Goal: Transaction & Acquisition: Purchase product/service

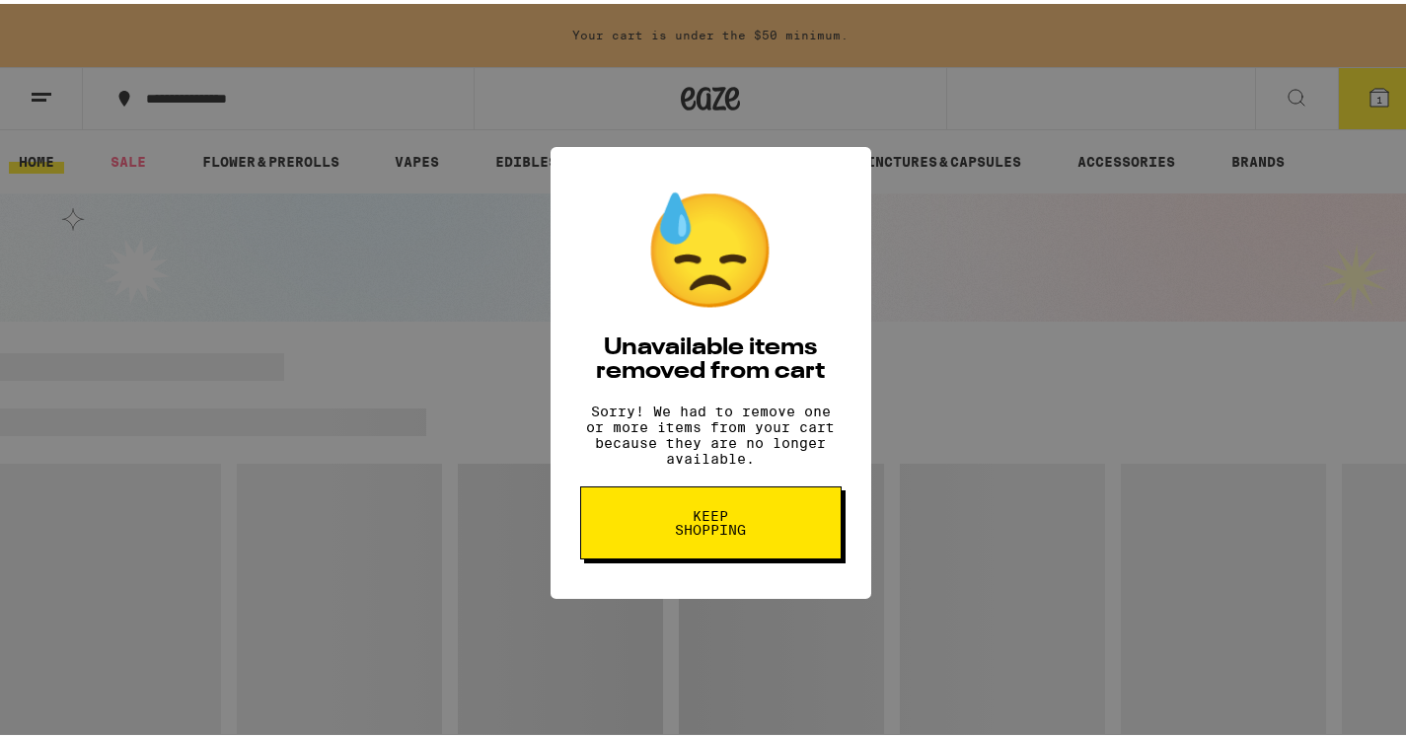
click at [788, 529] on button "Keep Shopping" at bounding box center [711, 519] width 262 height 73
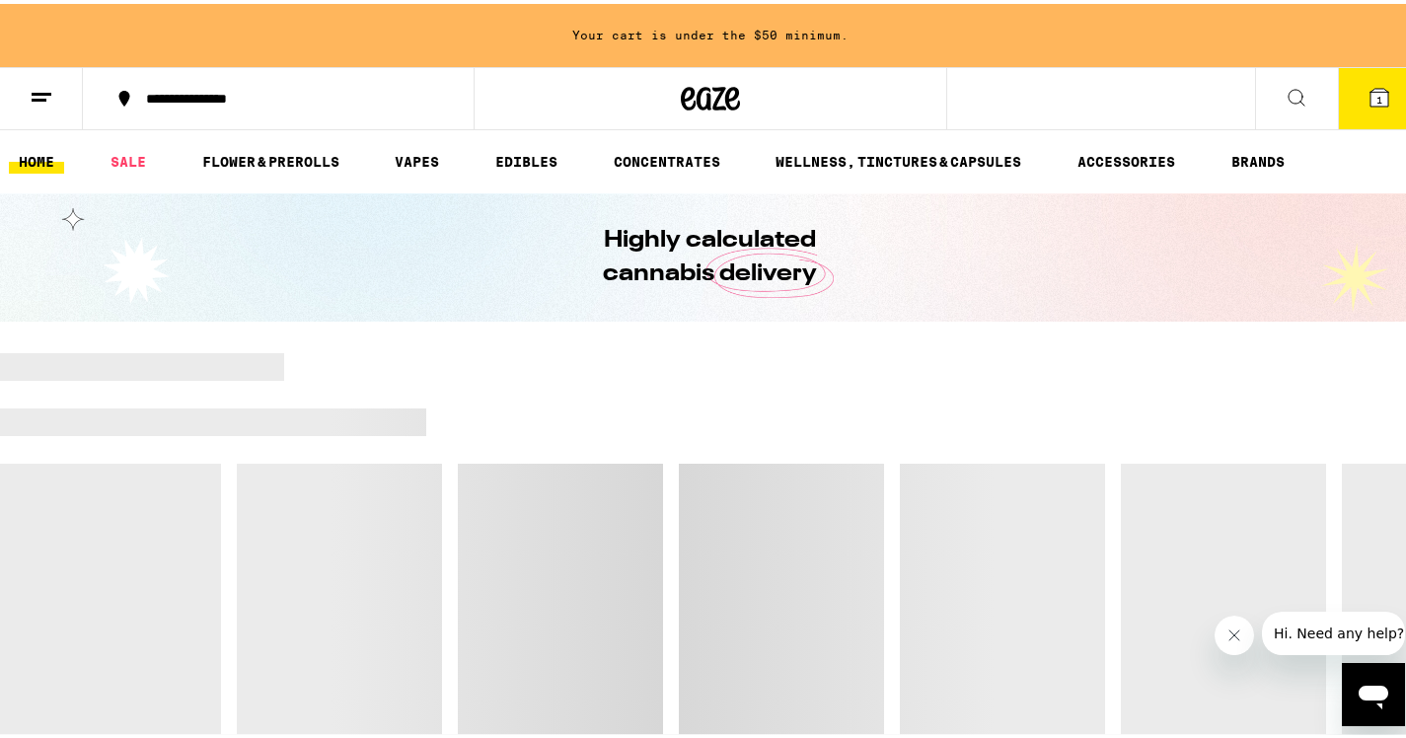
click at [1346, 102] on button "1" at bounding box center [1379, 94] width 83 height 61
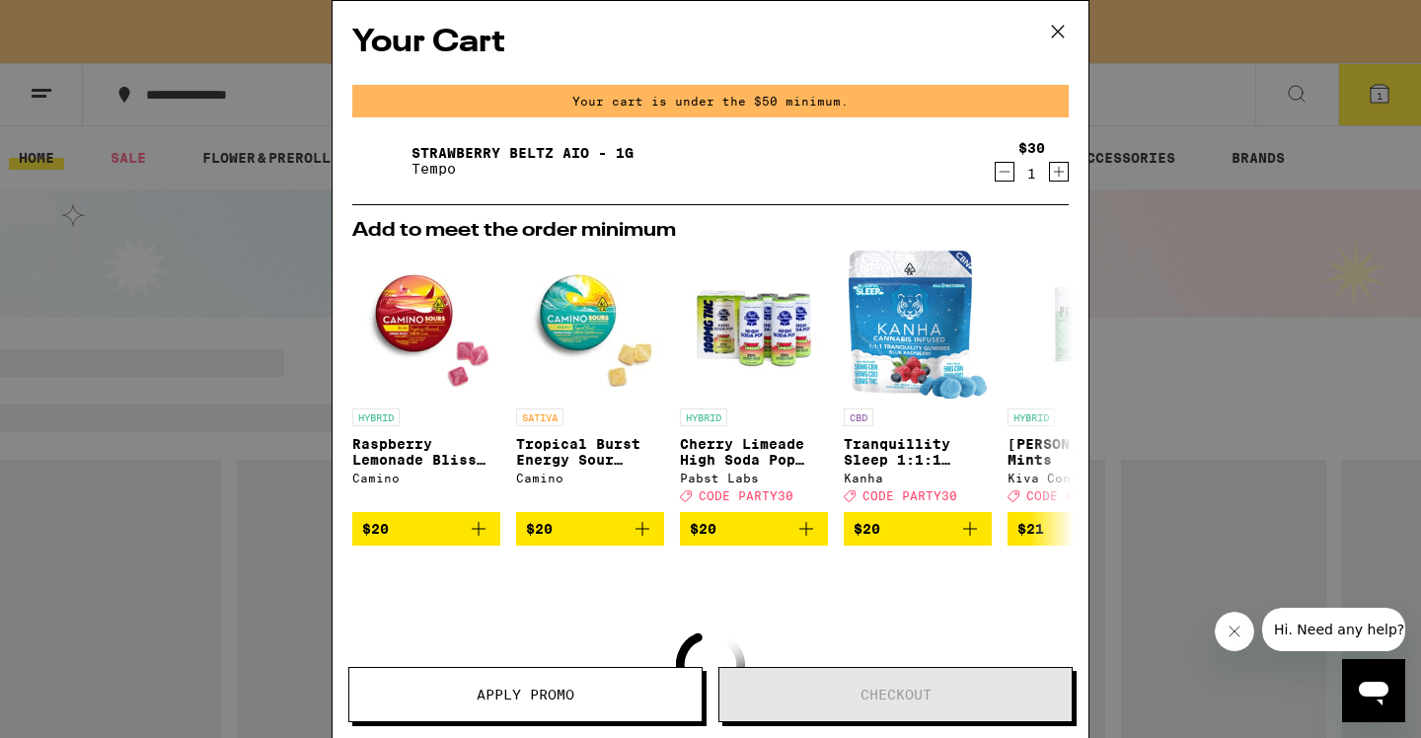
click at [1052, 180] on icon "Increment" at bounding box center [1059, 172] width 18 height 24
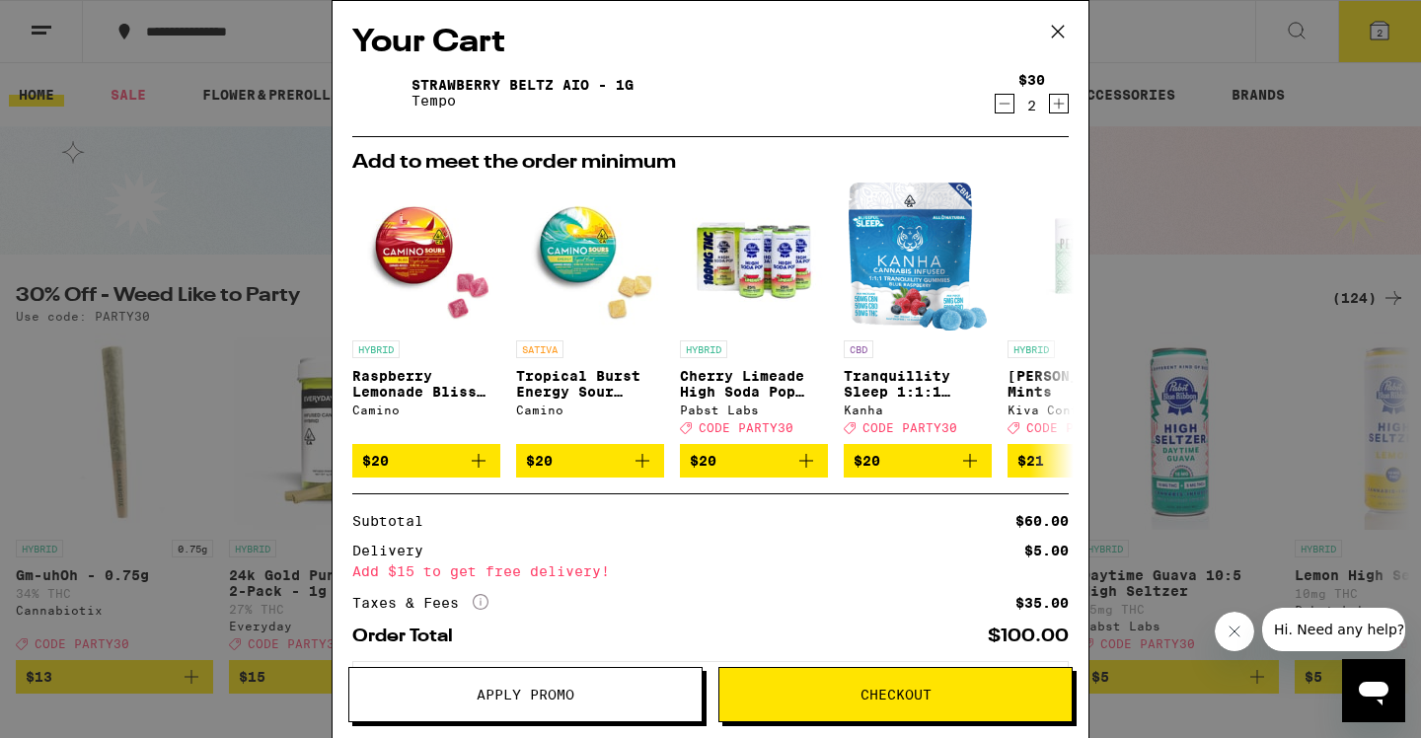
click at [1063, 47] on button at bounding box center [1057, 32] width 61 height 63
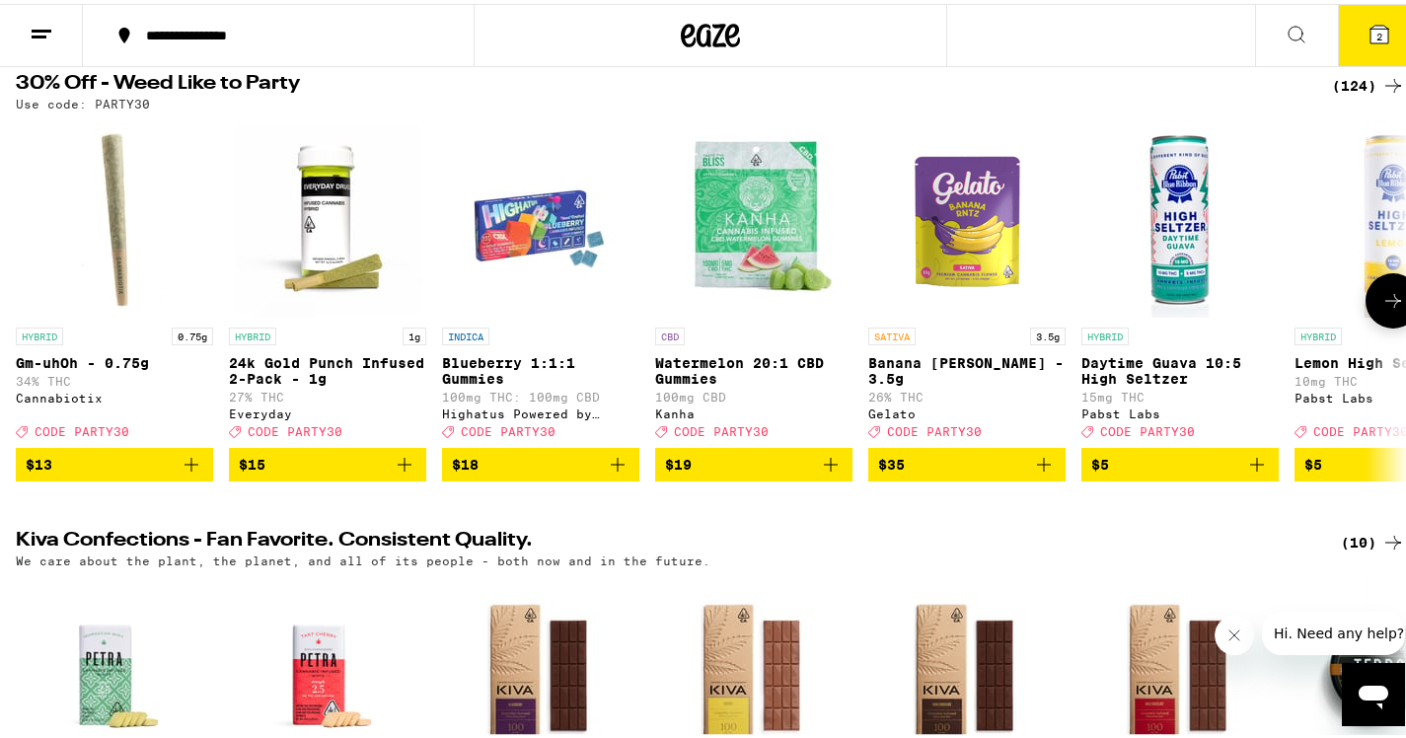
scroll to position [211, 0]
